Goal: Task Accomplishment & Management: Manage account settings

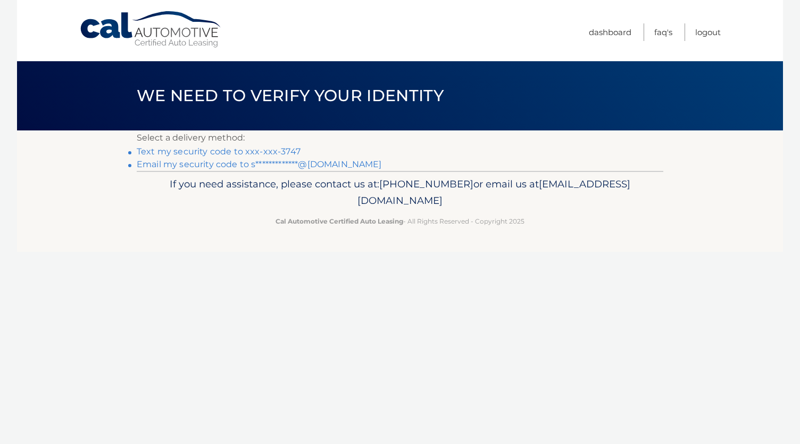
click at [261, 153] on link "Text my security code to xxx-xxx-3747" at bounding box center [219, 151] width 164 height 10
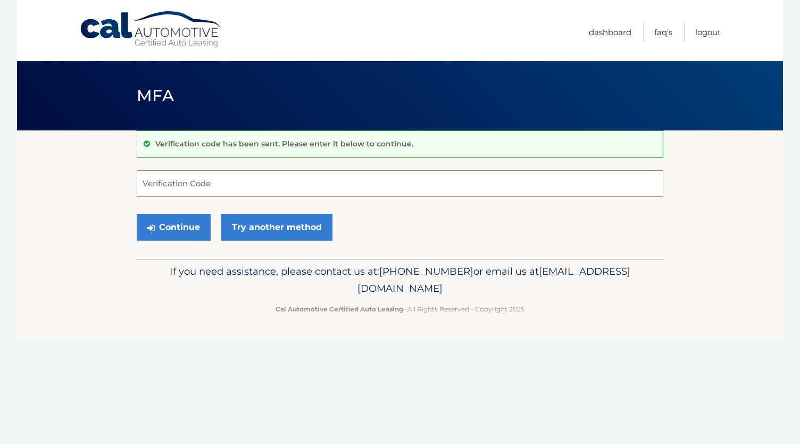
click at [237, 186] on input "Verification Code" at bounding box center [400, 183] width 527 height 27
type input "163896"
click at [185, 225] on button "Continue" at bounding box center [174, 227] width 74 height 27
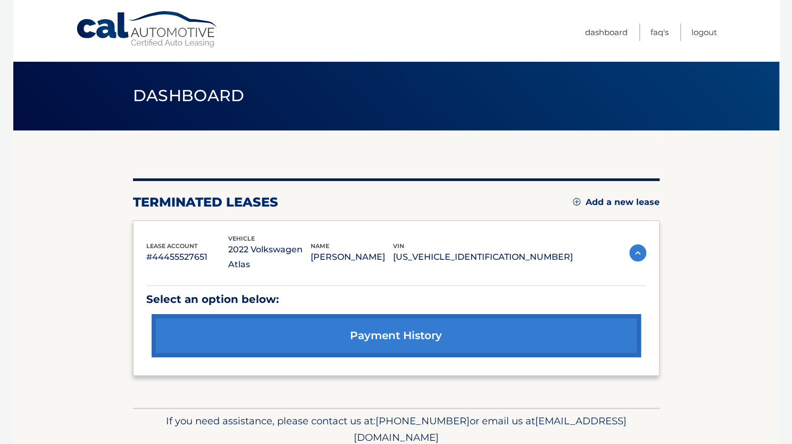
click at [577, 197] on link "Add a new lease" at bounding box center [616, 202] width 87 height 11
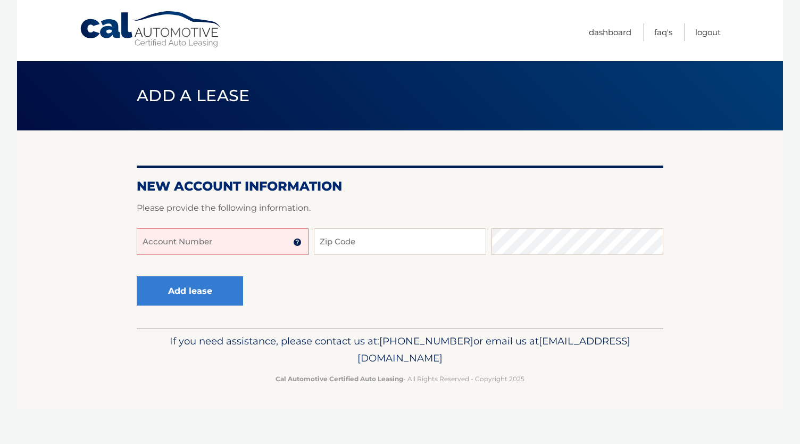
click at [238, 240] on input "Account Number" at bounding box center [223, 241] width 172 height 27
click at [232, 247] on input "4445597914848" at bounding box center [223, 241] width 172 height 27
type input "44455979148"
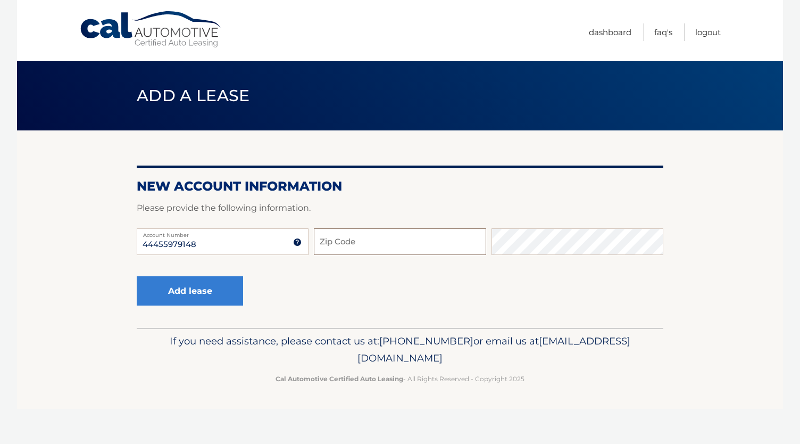
click at [407, 246] on input "Zip Code" at bounding box center [400, 241] width 172 height 27
type input "11791"
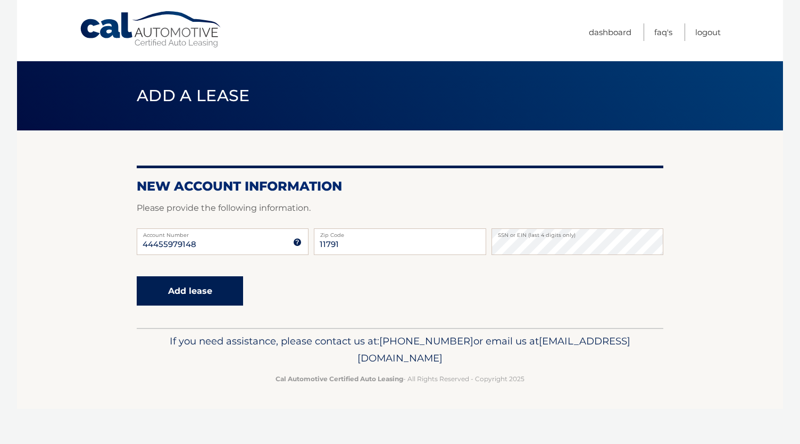
click at [186, 288] on button "Add lease" at bounding box center [190, 290] width 106 height 29
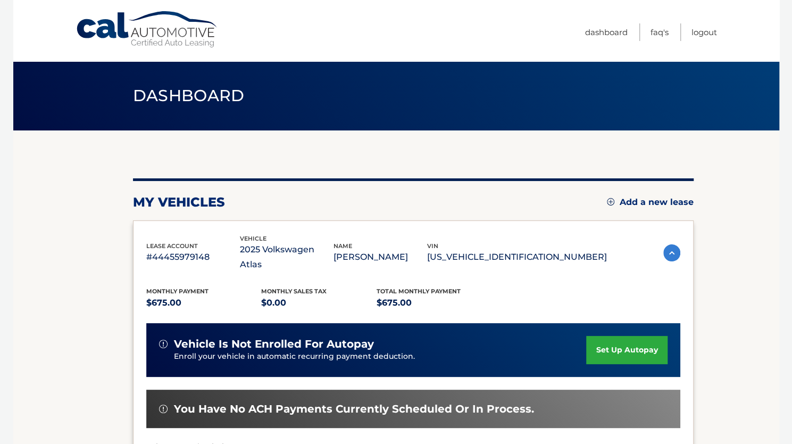
click at [616, 336] on link "set up autopay" at bounding box center [626, 350] width 81 height 28
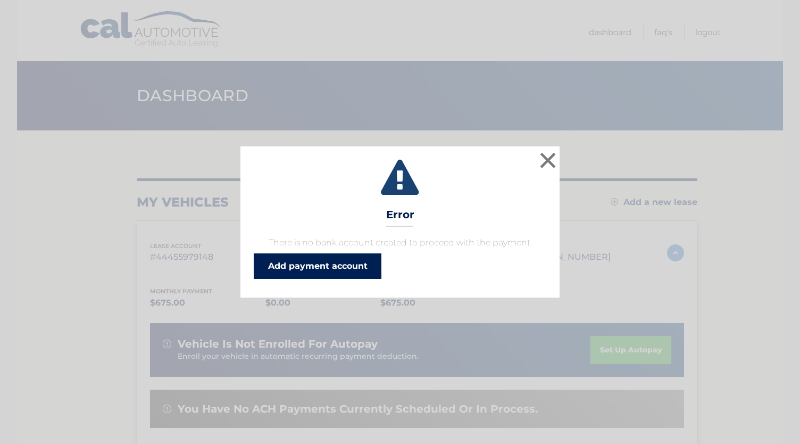
click at [337, 264] on link "Add payment account" at bounding box center [318, 266] width 128 height 26
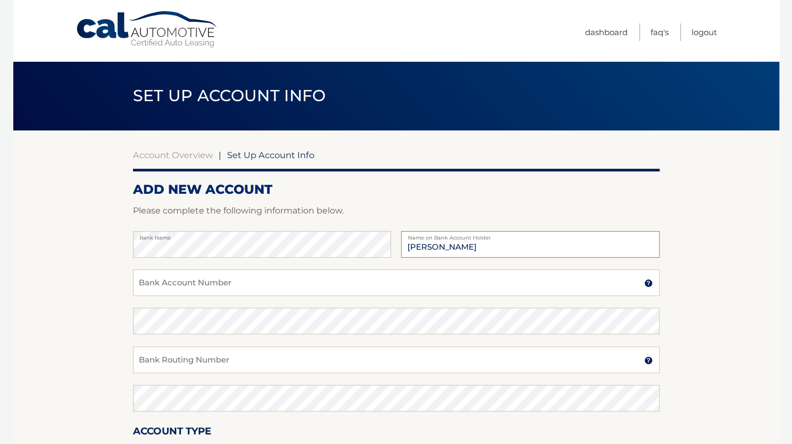
type input "[PERSON_NAME]"
click at [249, 280] on input "Bank Account Number" at bounding box center [396, 282] width 527 height 27
type input "4981293960"
click at [219, 365] on input "Bank Routing Number" at bounding box center [396, 359] width 527 height 27
type input "021000089"
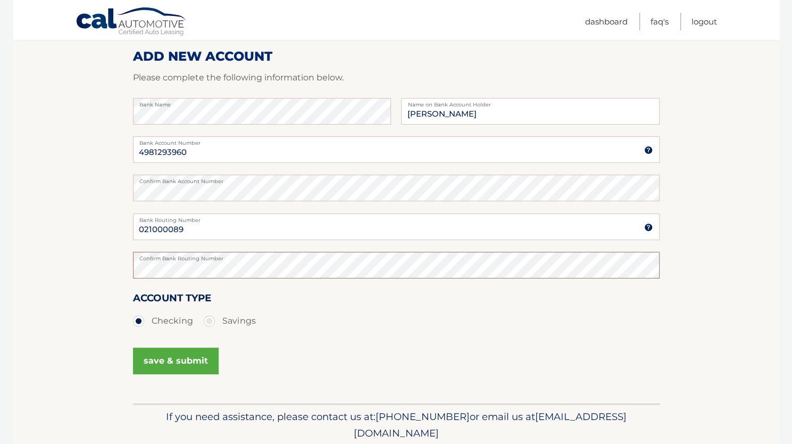
scroll to position [145, 0]
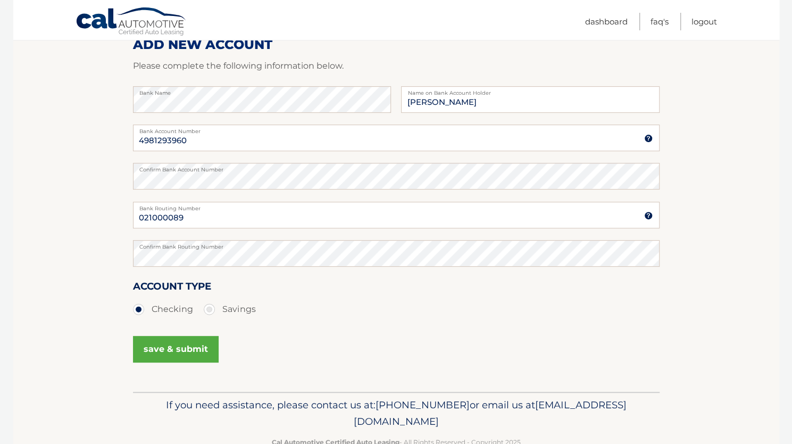
click at [190, 353] on button "save & submit" at bounding box center [176, 349] width 86 height 27
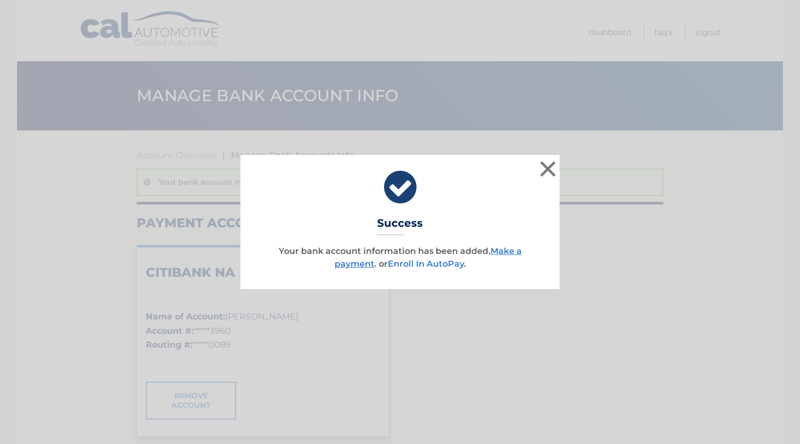
click at [419, 261] on link "Enroll In AutoPay" at bounding box center [426, 264] width 76 height 10
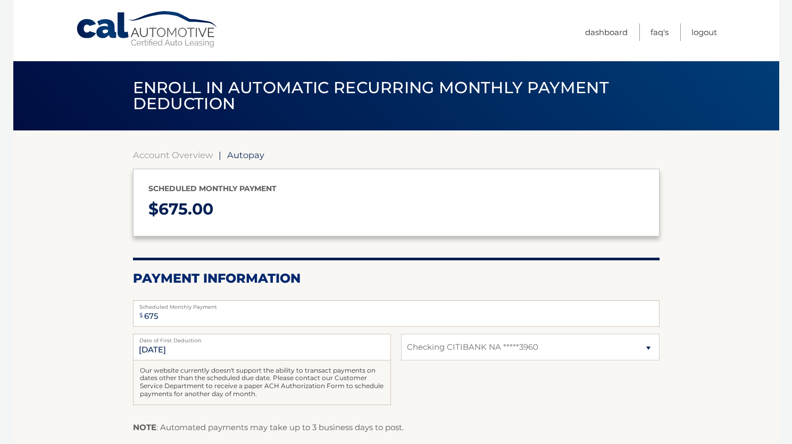
select select "NDA0YWY2ZDctYmVlOS00NjZhLWI0NDItMzdkOTI0MjUzYTUw"
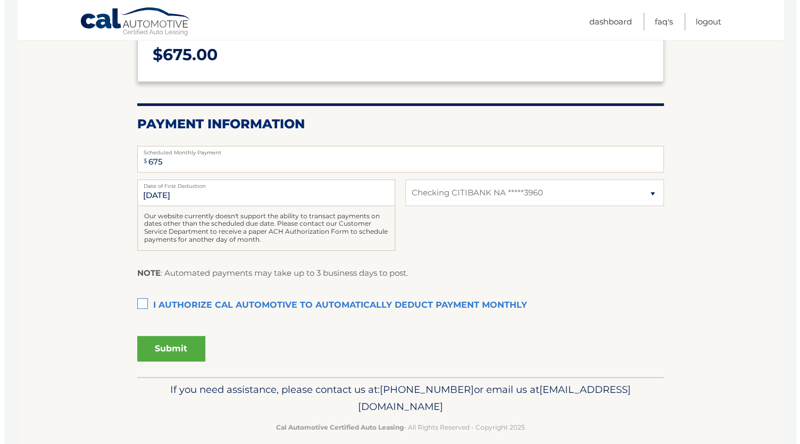
scroll to position [162, 0]
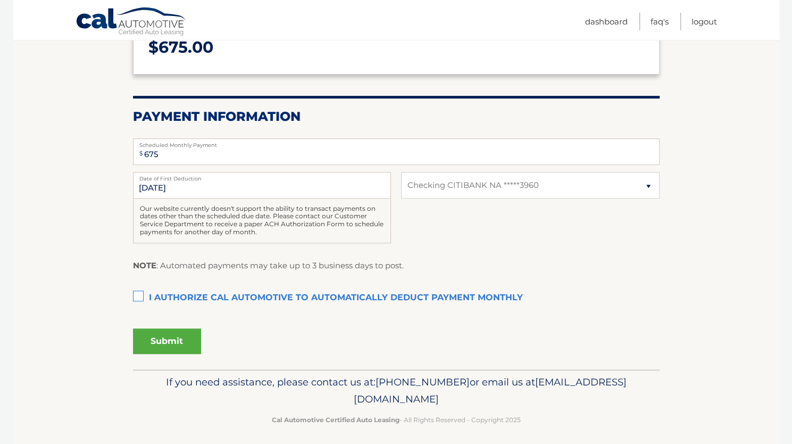
click at [136, 296] on label "I authorize cal automotive to automatically deduct payment monthly This checkbo…" at bounding box center [396, 297] width 527 height 21
click at [0, 0] on input "I authorize cal automotive to automatically deduct payment monthly This checkbo…" at bounding box center [0, 0] width 0 height 0
click at [166, 343] on button "Submit" at bounding box center [167, 341] width 68 height 26
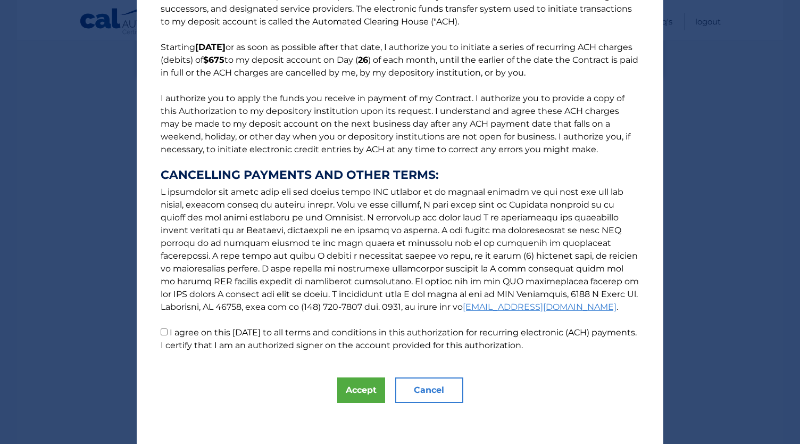
scroll to position [59, 0]
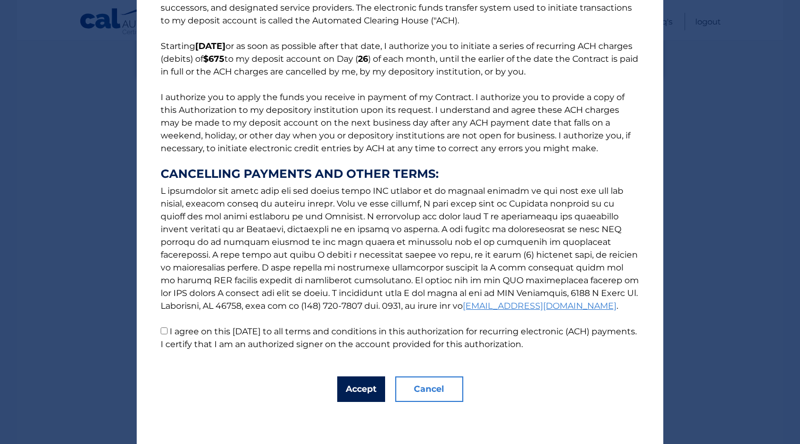
click at [352, 386] on button "Accept" at bounding box center [361, 389] width 48 height 26
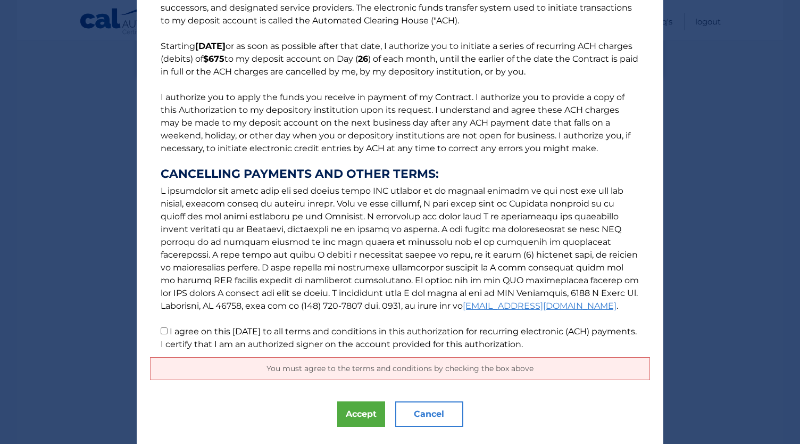
click at [161, 331] on input "I agree on this 08/29/2025 to all terms and conditions in this authorization fo…" at bounding box center [164, 330] width 7 height 7
checkbox input "true"
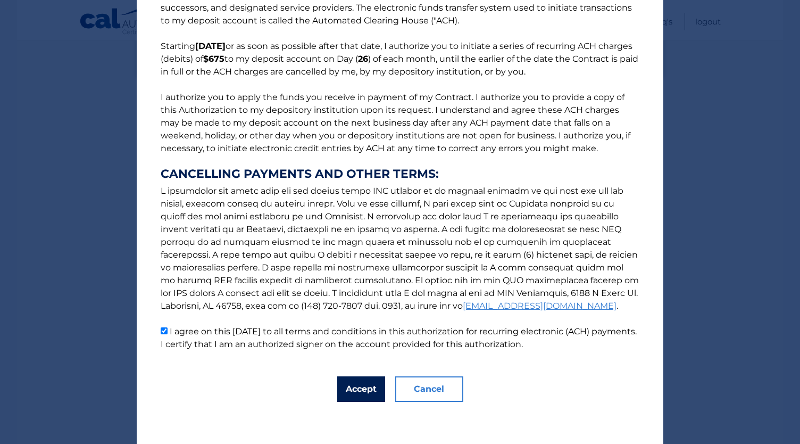
click at [352, 391] on button "Accept" at bounding box center [361, 389] width 48 height 26
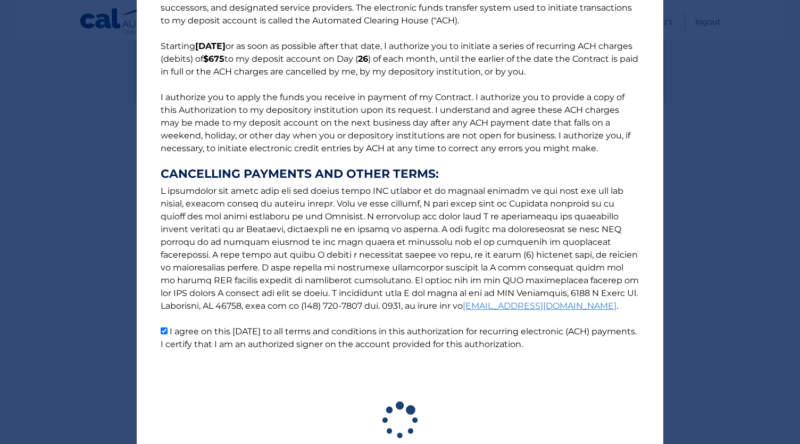
scroll to position [137, 0]
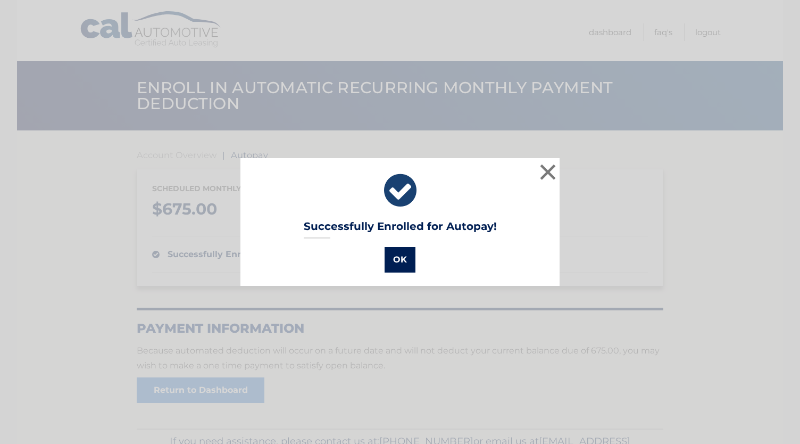
click at [393, 262] on button "OK" at bounding box center [400, 260] width 31 height 26
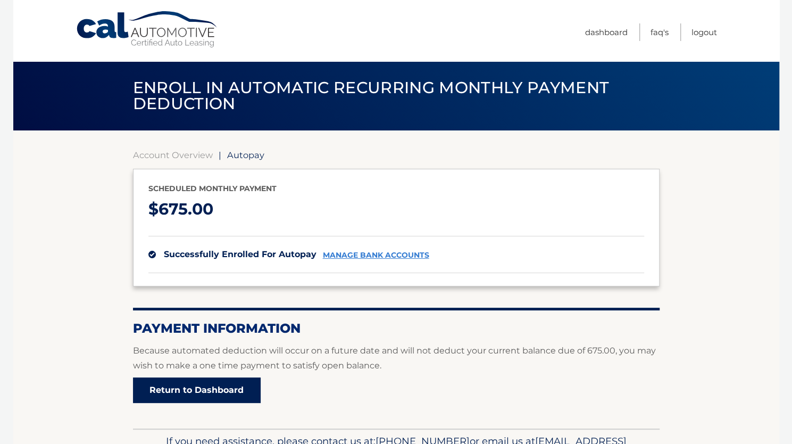
click at [212, 390] on link "Return to Dashboard" at bounding box center [197, 390] width 128 height 26
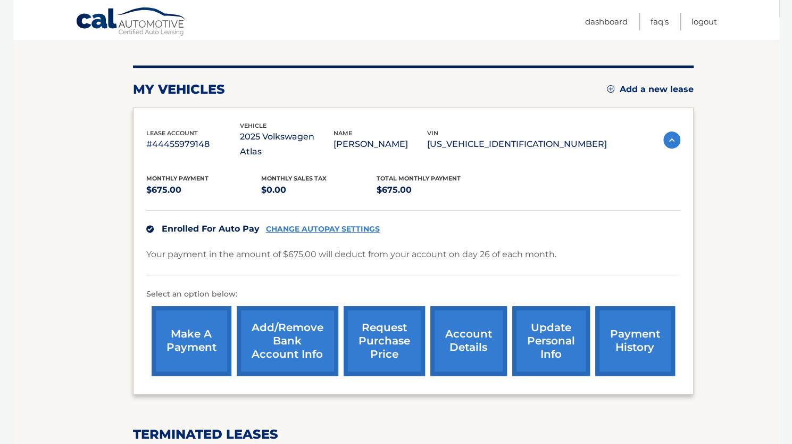
scroll to position [101, 0]
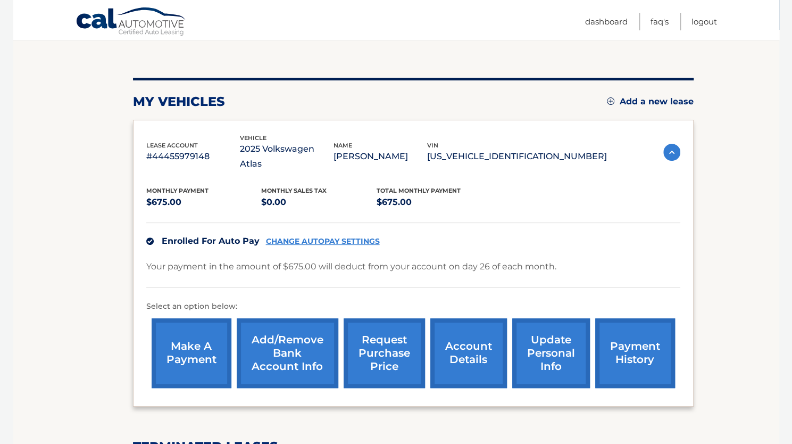
click at [454, 361] on link "account details" at bounding box center [468, 353] width 77 height 70
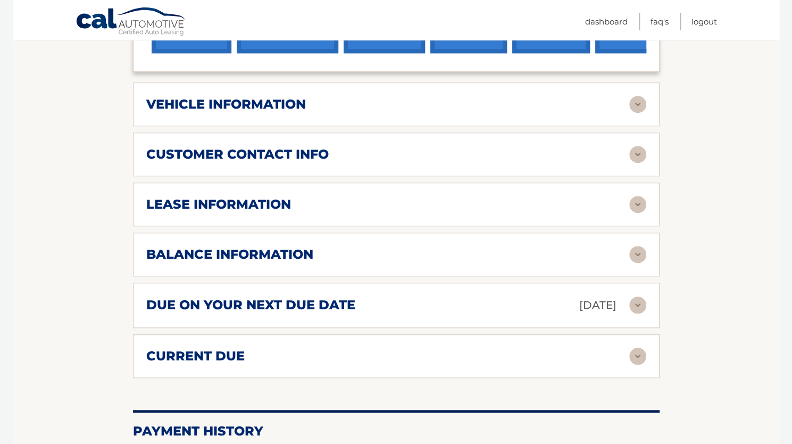
scroll to position [450, 0]
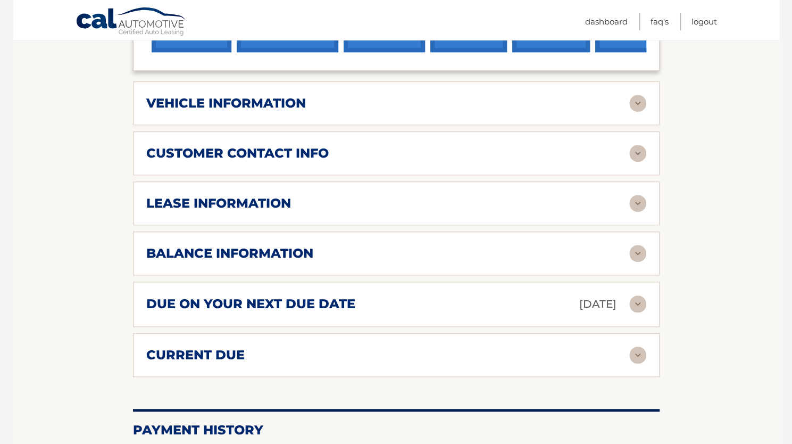
click at [635, 245] on img at bounding box center [637, 253] width 17 height 17
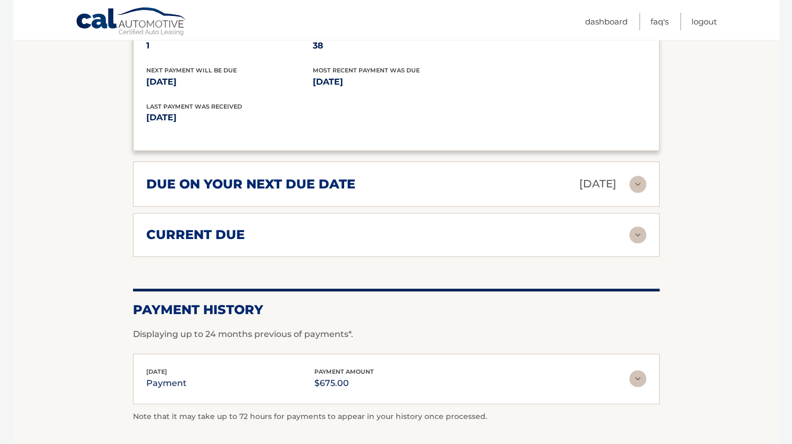
scroll to position [680, 0]
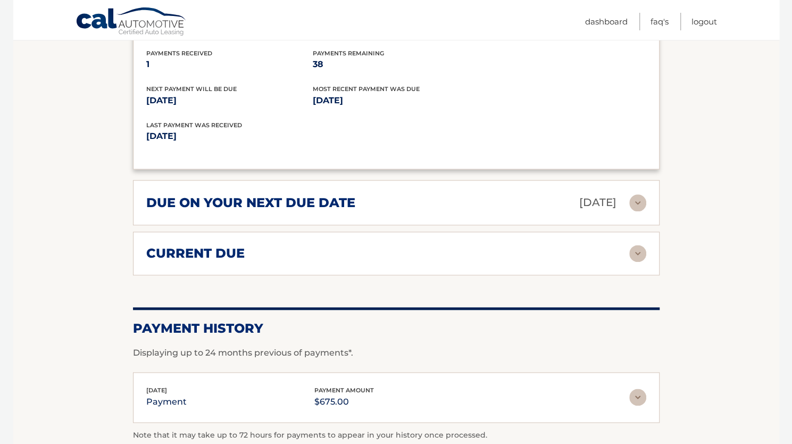
click at [639, 245] on img at bounding box center [637, 253] width 17 height 17
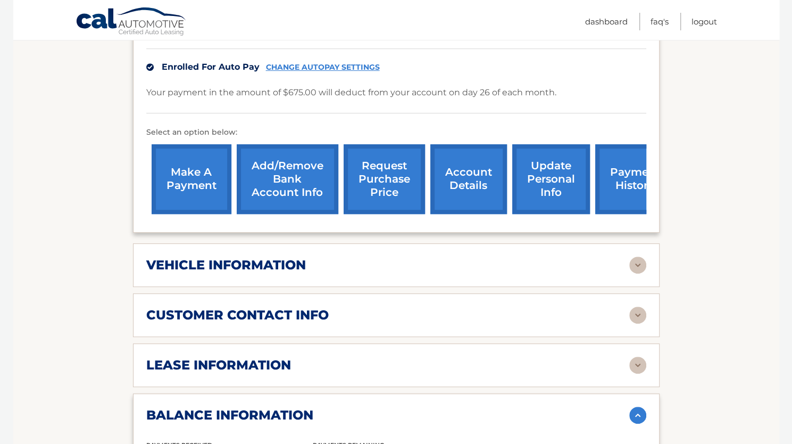
scroll to position [277, 0]
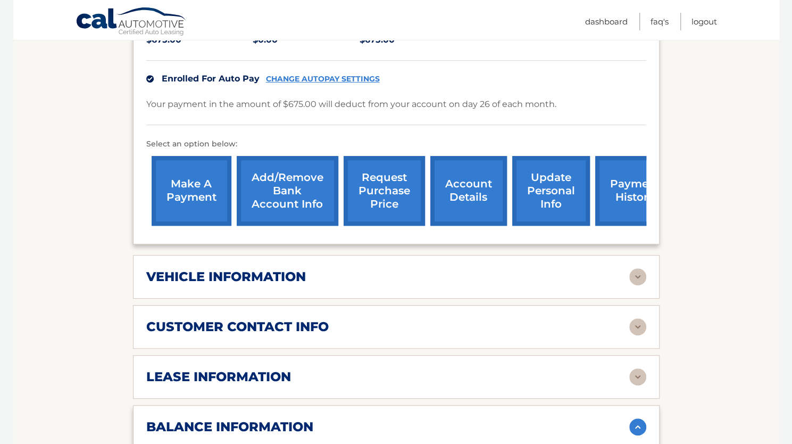
click at [193, 168] on link "make a payment" at bounding box center [192, 191] width 80 height 70
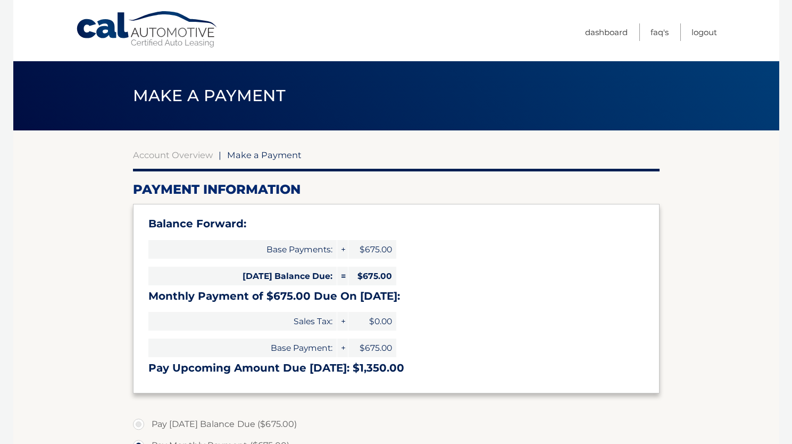
select select "NDA0YWY2ZDctYmVlOS00NjZhLWI0NDItMzdkOTI0MjUzYTUw"
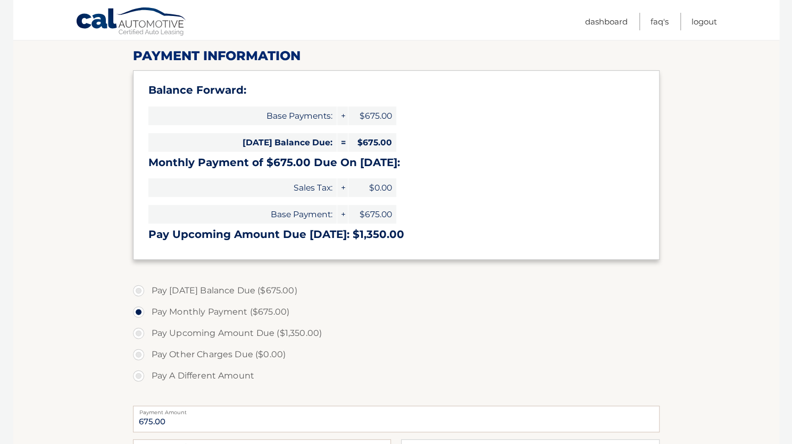
scroll to position [182, 0]
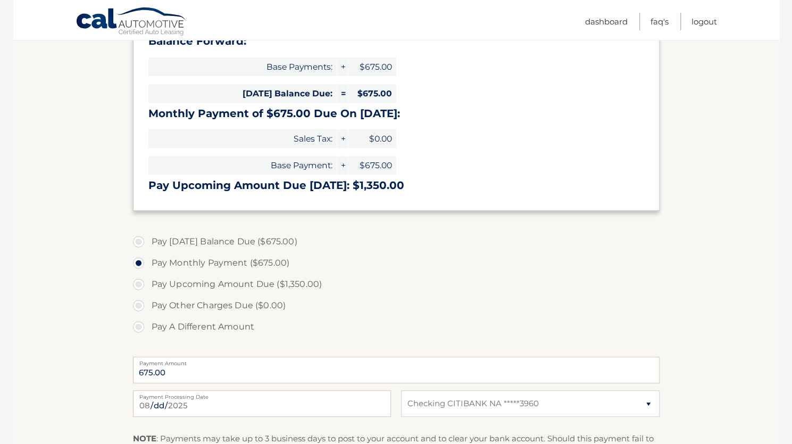
click at [138, 244] on label "Pay Today's Balance Due ($675.00)" at bounding box center [396, 241] width 527 height 21
click at [138, 244] on input "Pay Today's Balance Due ($675.00)" at bounding box center [142, 239] width 11 height 17
radio input "true"
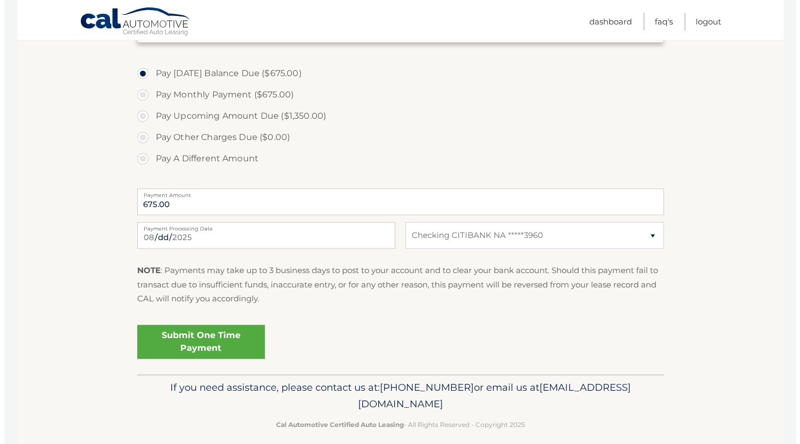
scroll to position [361, 0]
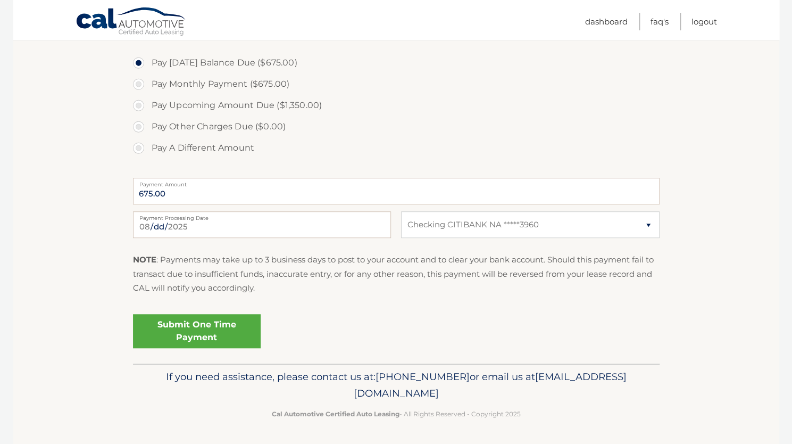
click at [195, 334] on link "Submit One Time Payment" at bounding box center [197, 331] width 128 height 34
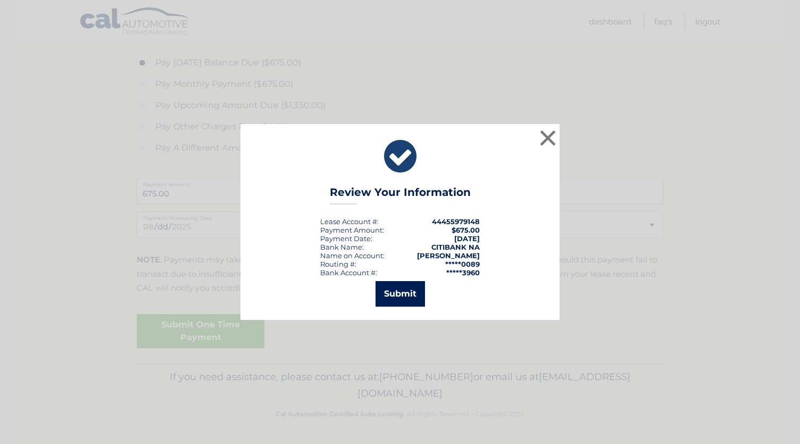
click at [402, 292] on button "Submit" at bounding box center [400, 294] width 49 height 26
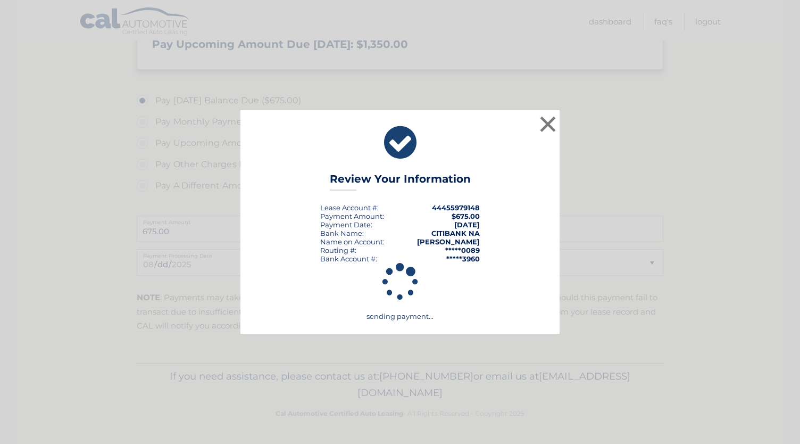
scroll to position [323, 0]
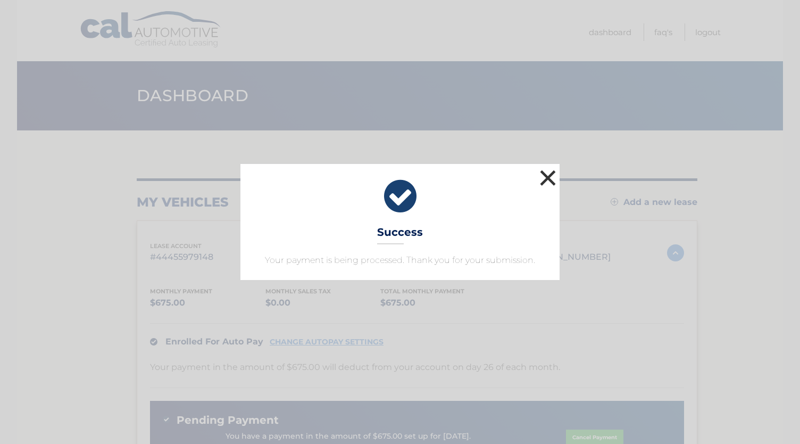
click at [546, 179] on button "×" at bounding box center [547, 177] width 21 height 21
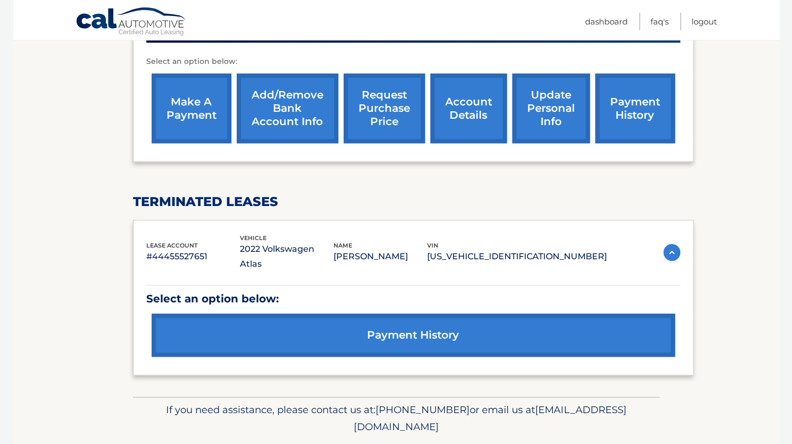
scroll to position [418, 0]
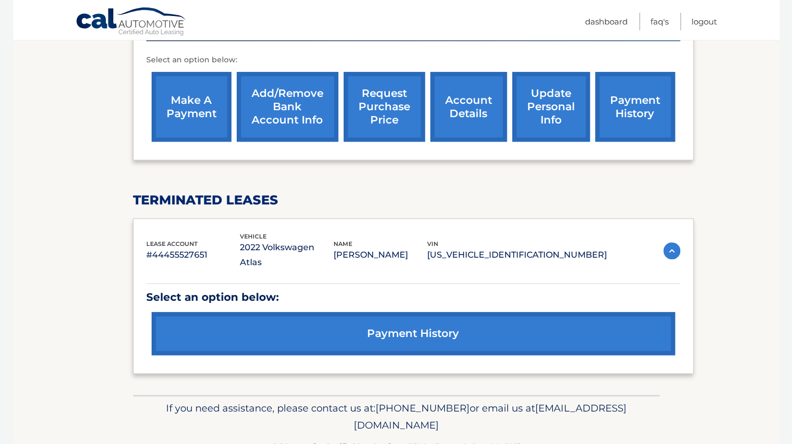
click at [425, 312] on link "payment history" at bounding box center [413, 333] width 523 height 43
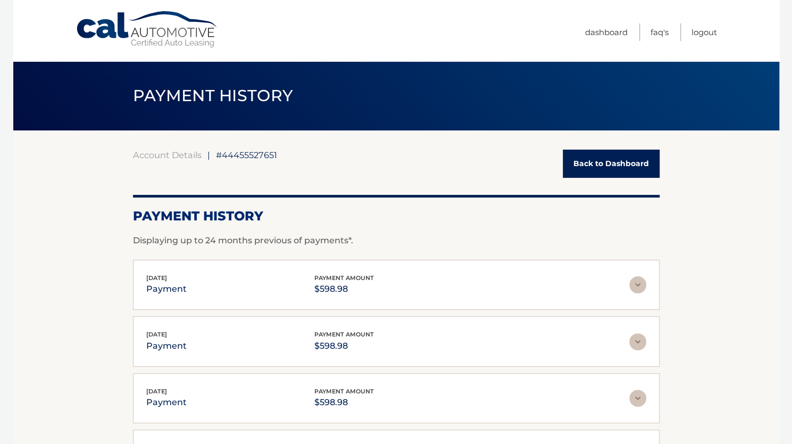
click at [612, 165] on link "Back to Dashboard" at bounding box center [611, 163] width 97 height 28
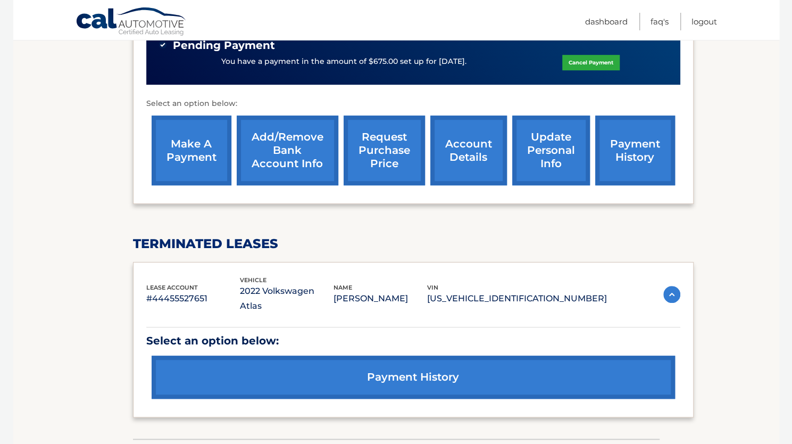
scroll to position [400, 0]
